Goal: Go to known website: Go to known website

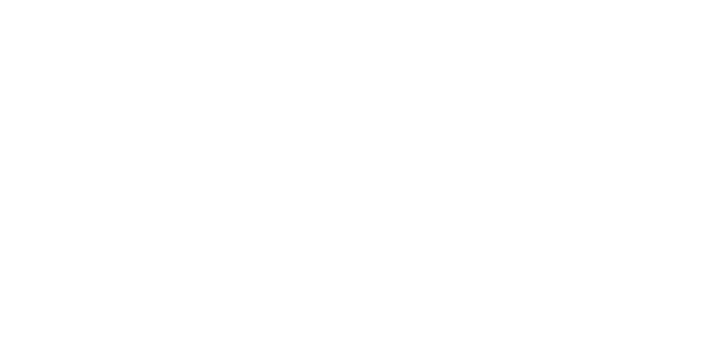
type input "[PERSON_NAME][EMAIL_ADDRESS][PERSON_NAME][DOMAIN_NAME]"
click at [0, 0] on input "Sign In" at bounding box center [0, 0] width 0 height 0
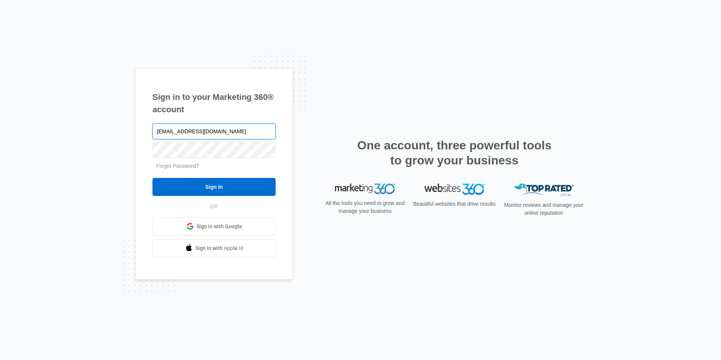
click at [233, 131] on input "jenideano@gmail.com" at bounding box center [214, 132] width 123 height 16
type input "jeni.dean@madwire.com"
click at [234, 213] on div "OR Sign in with Google Sign in with Apple Id" at bounding box center [214, 232] width 123 height 51
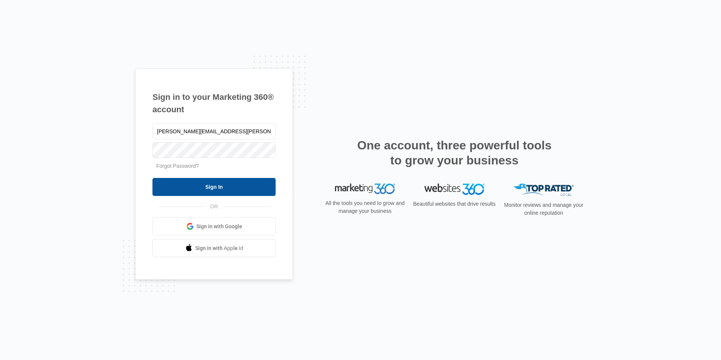
click at [231, 195] on div "jeni.dean@madwire.com Forgot Password? Sign In OR Sign in with Google Sign in w…" at bounding box center [214, 190] width 123 height 136
click at [232, 190] on input "Sign In" at bounding box center [214, 187] width 123 height 18
